Goal: Find specific page/section: Find specific page/section

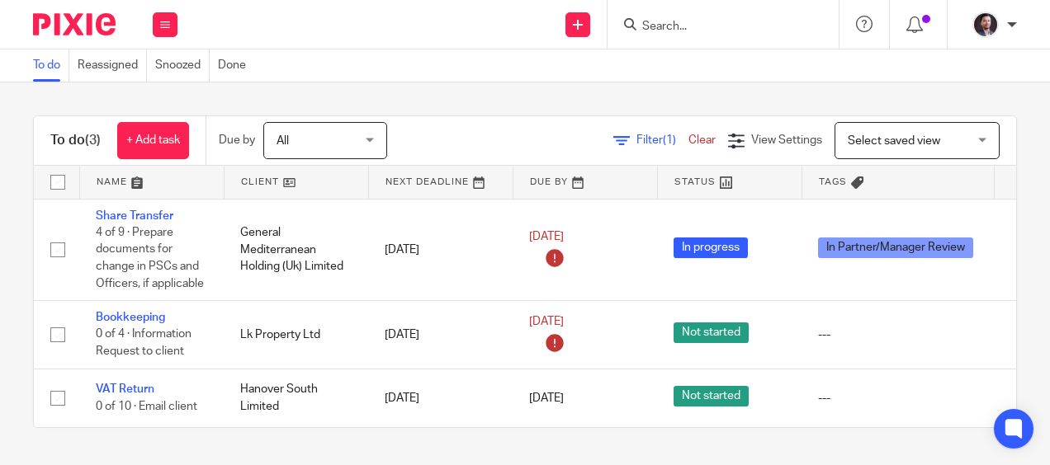
click at [661, 24] on input "Search" at bounding box center [714, 27] width 149 height 15
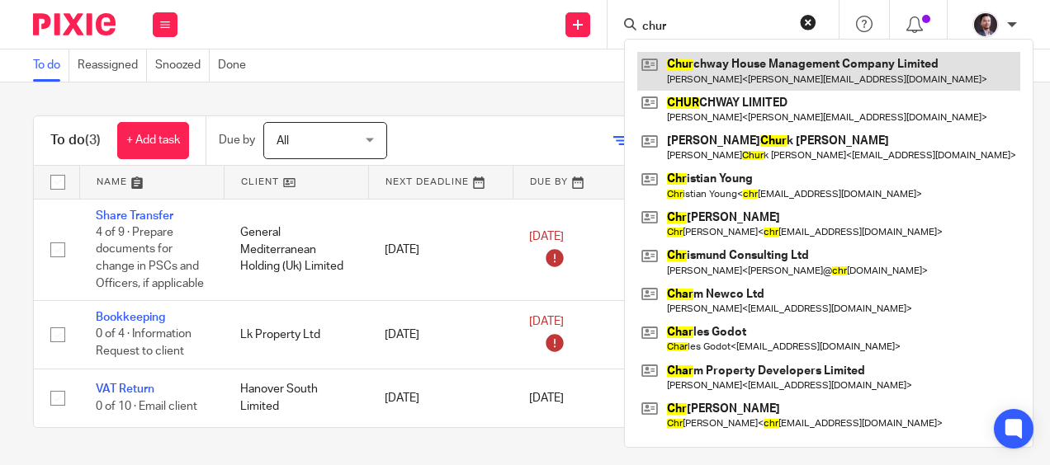
type input "chur"
click at [713, 59] on link at bounding box center [828, 71] width 383 height 38
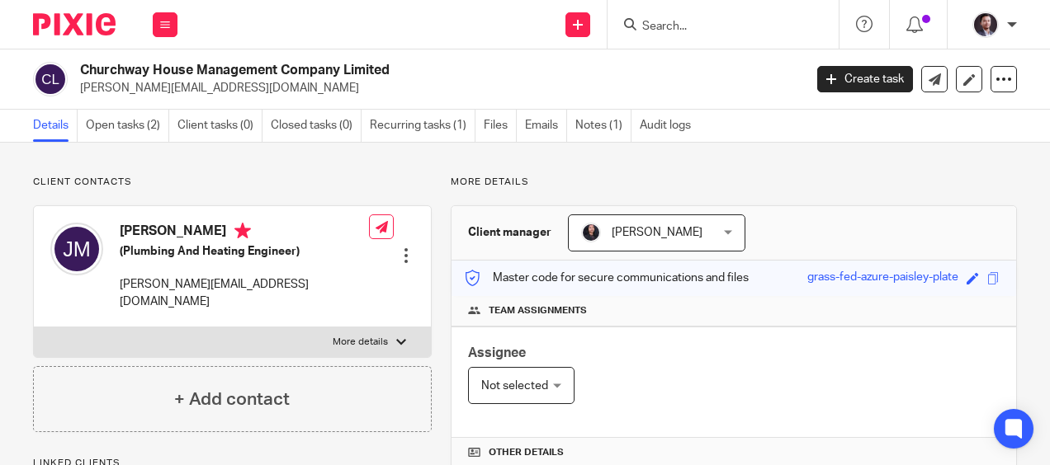
click at [703, 33] on input "Search" at bounding box center [714, 27] width 149 height 15
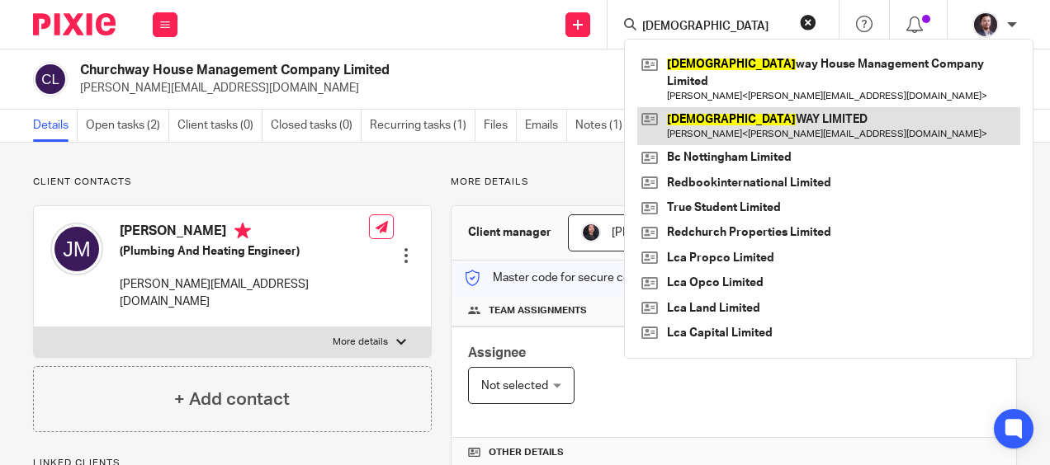
type input "church"
click at [723, 107] on link at bounding box center [828, 126] width 383 height 38
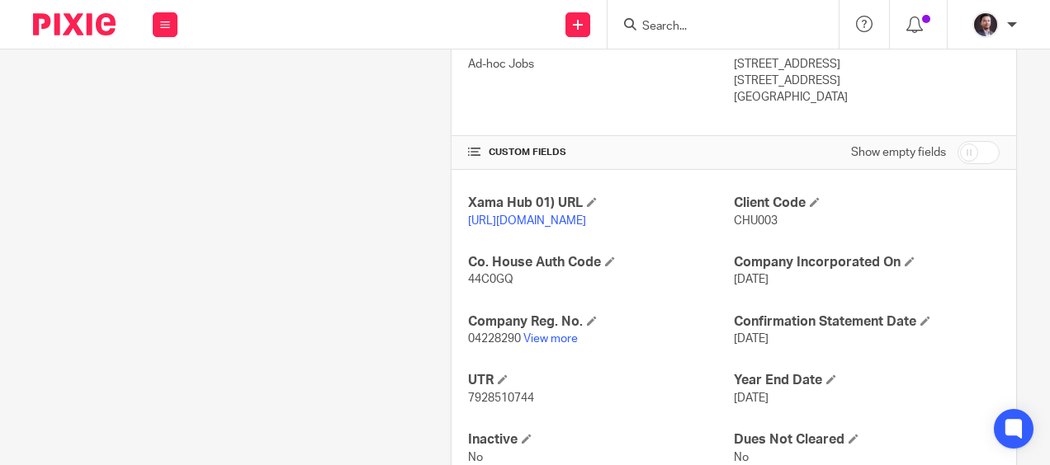
scroll to position [538, 0]
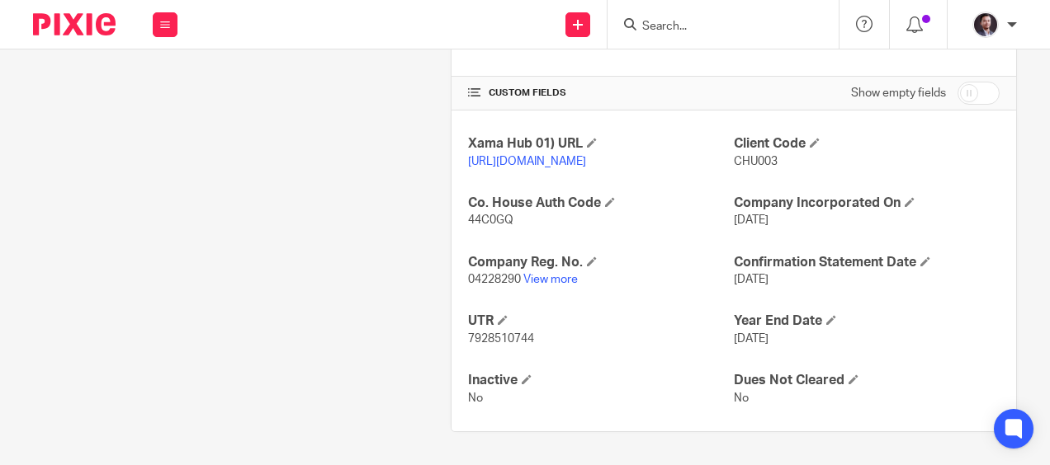
click at [528, 333] on span "7928510744" at bounding box center [501, 339] width 66 height 12
click at [521, 335] on span "7928510744" at bounding box center [501, 339] width 66 height 12
click at [523, 334] on span "7928510744" at bounding box center [501, 339] width 66 height 12
copy span "7928510744"
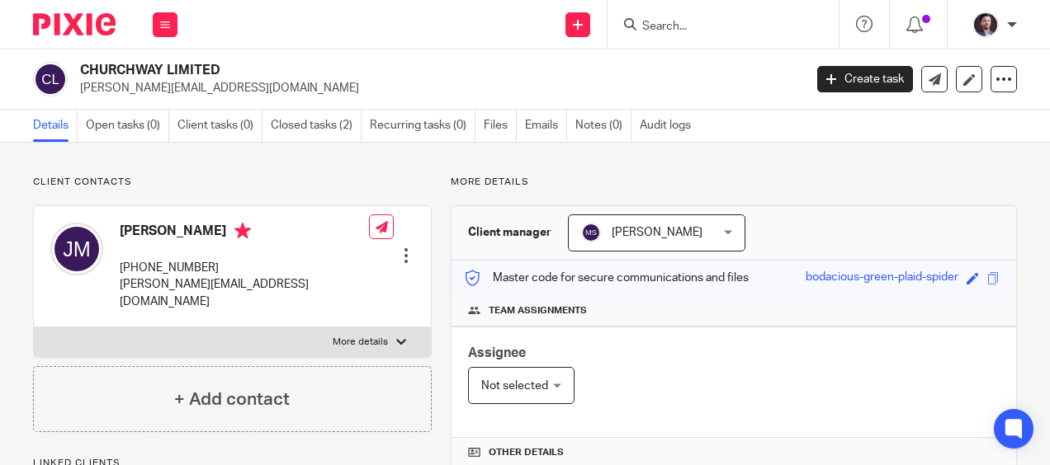
scroll to position [358, 0]
